Goal: Task Accomplishment & Management: Complete application form

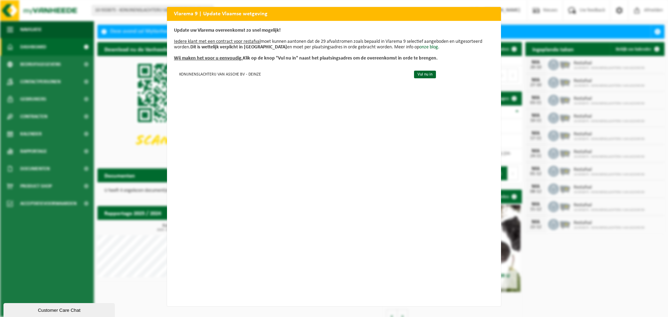
scroll to position [1, 0]
drag, startPoint x: 544, startPoint y: 290, endPoint x: 544, endPoint y: 280, distance: 10.1
click at [544, 289] on div "Vlarema 9 | Update Vlaamse wetgeving Update uw Vlarema overeenkomst zo snel mog…" at bounding box center [334, 158] width 668 height 317
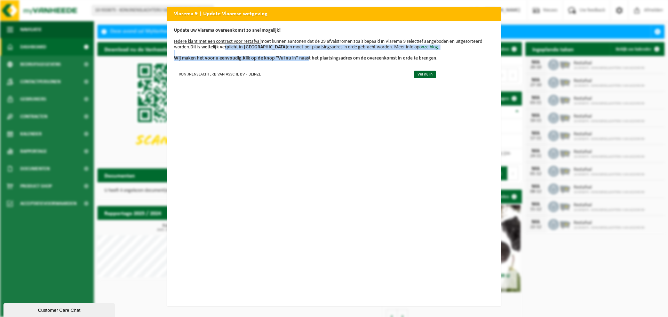
drag, startPoint x: 224, startPoint y: 45, endPoint x: 302, endPoint y: 54, distance: 78.5
click at [302, 54] on p "Update uw Vlarema overeenkomst zo snel mogelijk! Iedere klant met een contract …" at bounding box center [334, 44] width 320 height 33
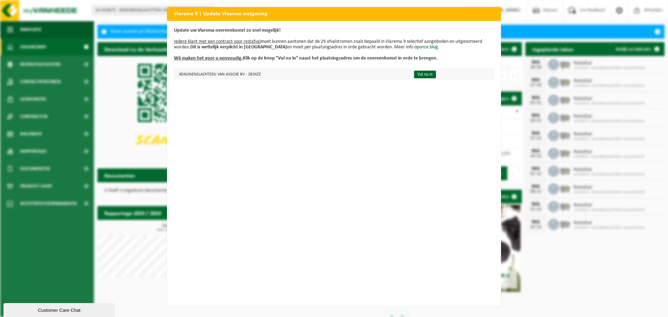
click at [234, 78] on td "KONIJNENSLACHTERIJ VAN ASSCHE BV - DEINZE" at bounding box center [291, 73] width 234 height 11
click at [416, 74] on link "Vul nu in" at bounding box center [425, 75] width 22 height 8
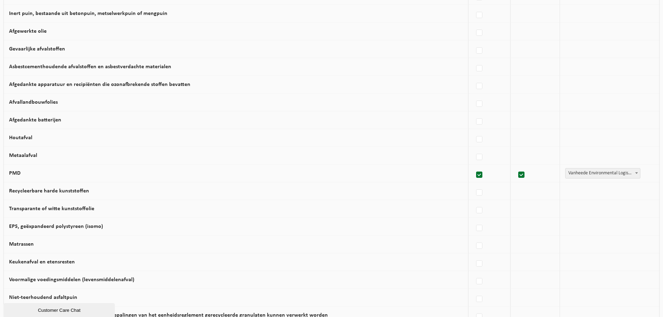
scroll to position [245, 0]
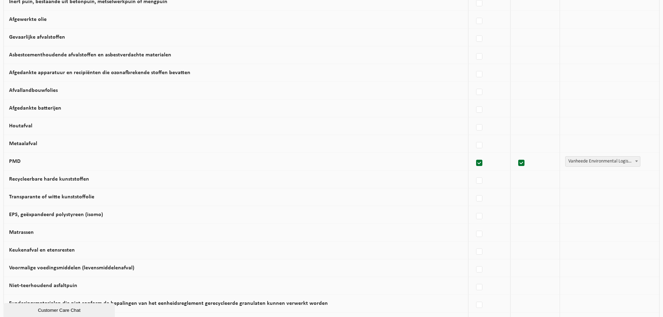
click at [116, 205] on td "Transparante of witte kunststoffolie" at bounding box center [236, 197] width 464 height 18
click at [475, 203] on label at bounding box center [479, 198] width 10 height 10
click at [473, 190] on input "Transparante of witte kunststoffolie" at bounding box center [473, 190] width 0 height 0
checkbox input "true"
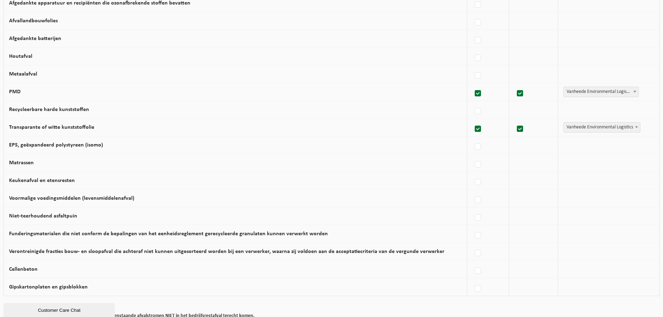
scroll to position [384, 0]
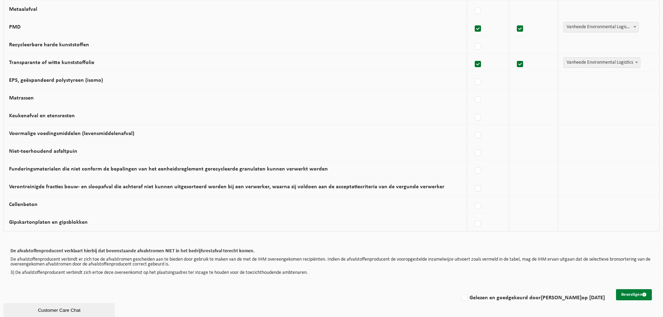
click at [625, 294] on button "Bevestigen" at bounding box center [634, 294] width 36 height 11
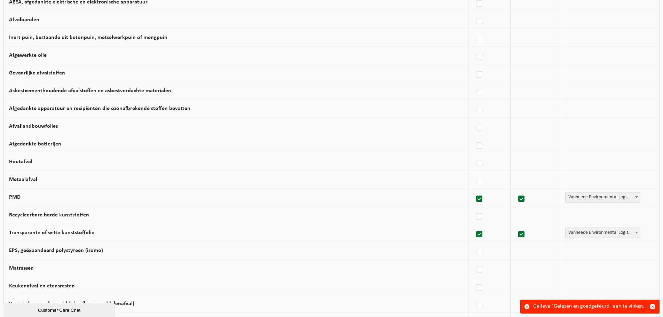
scroll to position [384, 0]
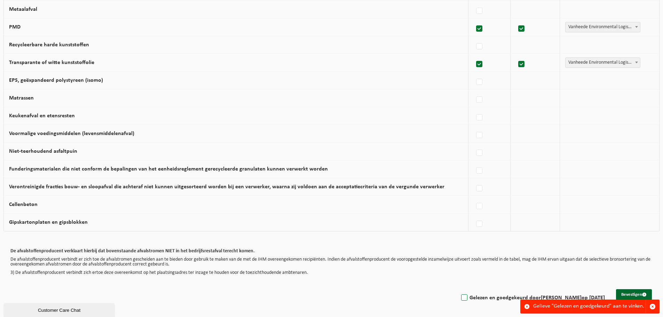
click at [460, 296] on label "Gelezen en goedgekeurd door ALEXANDRA DEGROOTE op 14/10/25" at bounding box center [532, 298] width 145 height 10
click at [458, 289] on input "Gelezen en goedgekeurd door ALEXANDRA DEGROOTE op 14/10/25" at bounding box center [458, 289] width 0 height 0
checkbox input "true"
click at [625, 292] on button "Bevestigen" at bounding box center [634, 294] width 36 height 11
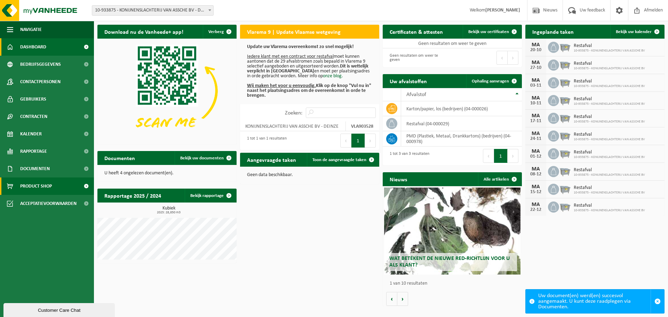
click at [38, 185] on span "Product Shop" at bounding box center [36, 185] width 32 height 17
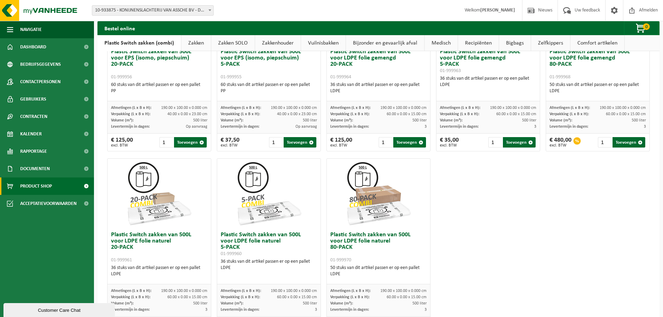
scroll to position [266, 0]
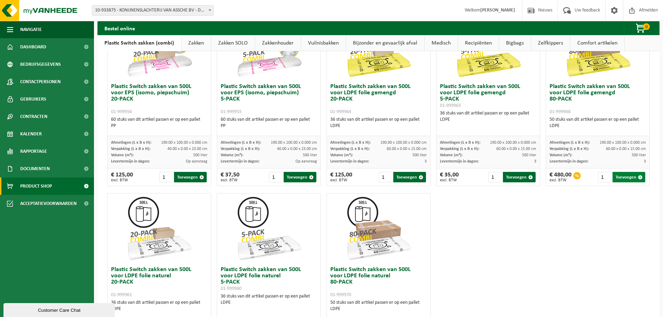
click at [623, 176] on button "Toevoegen" at bounding box center [628, 177] width 33 height 10
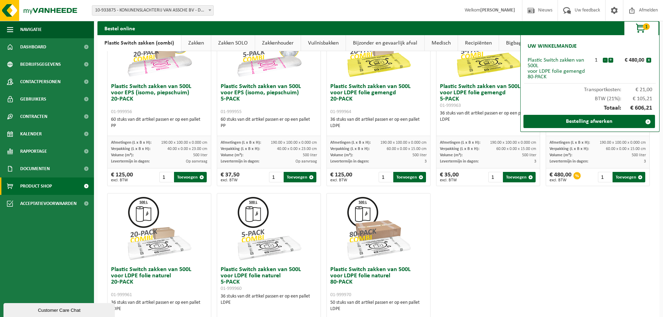
drag, startPoint x: 518, startPoint y: 244, endPoint x: 507, endPoint y: 230, distance: 17.5
click at [518, 244] on div "Plastic Switch zakken van 300L voor harde kunststoffen 20-PACK 01-999950 60 stu…" at bounding box center [378, 98] width 548 height 549
